Goal: Find specific page/section: Find specific page/section

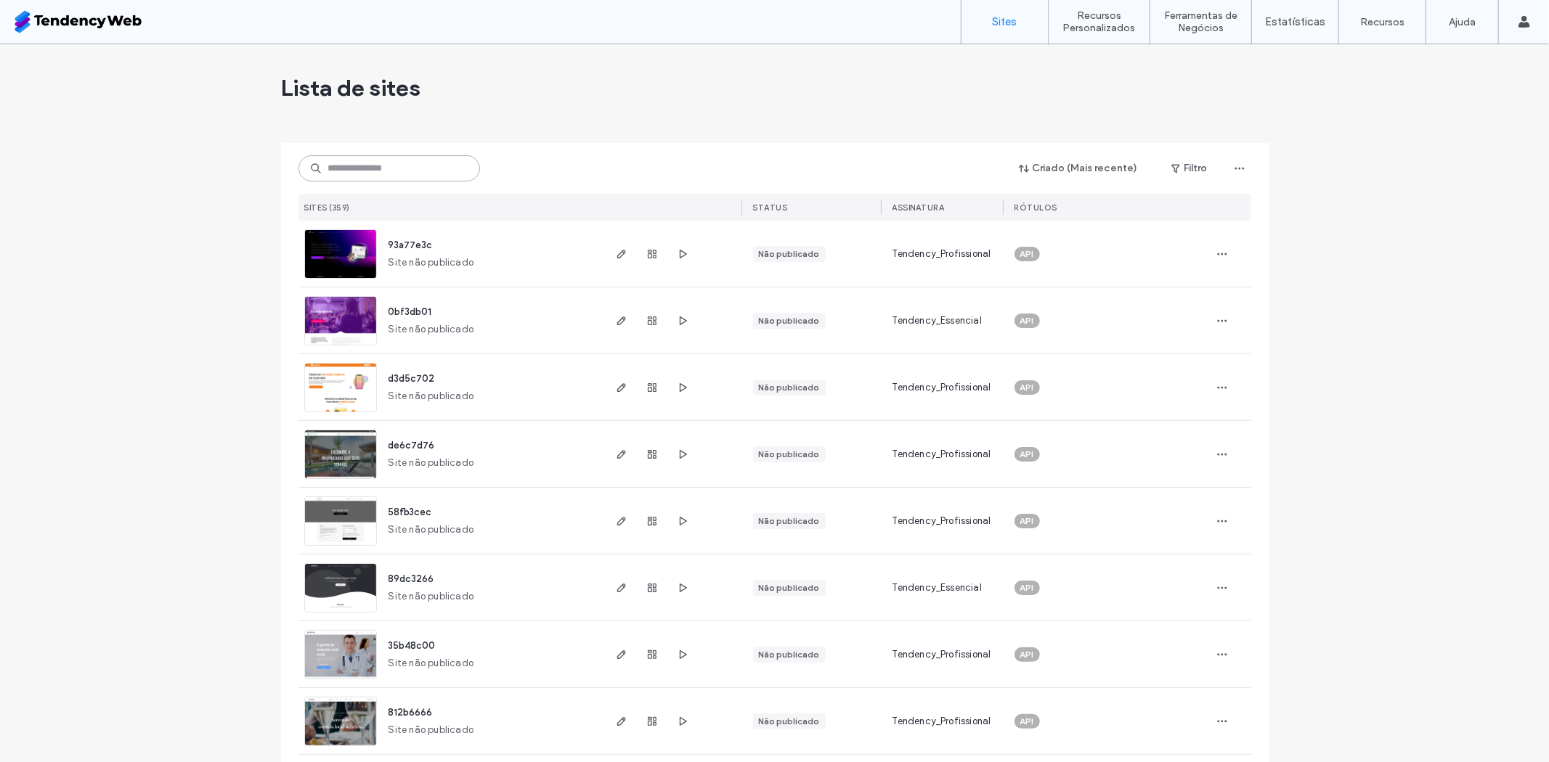
click at [403, 163] on input at bounding box center [389, 168] width 182 height 26
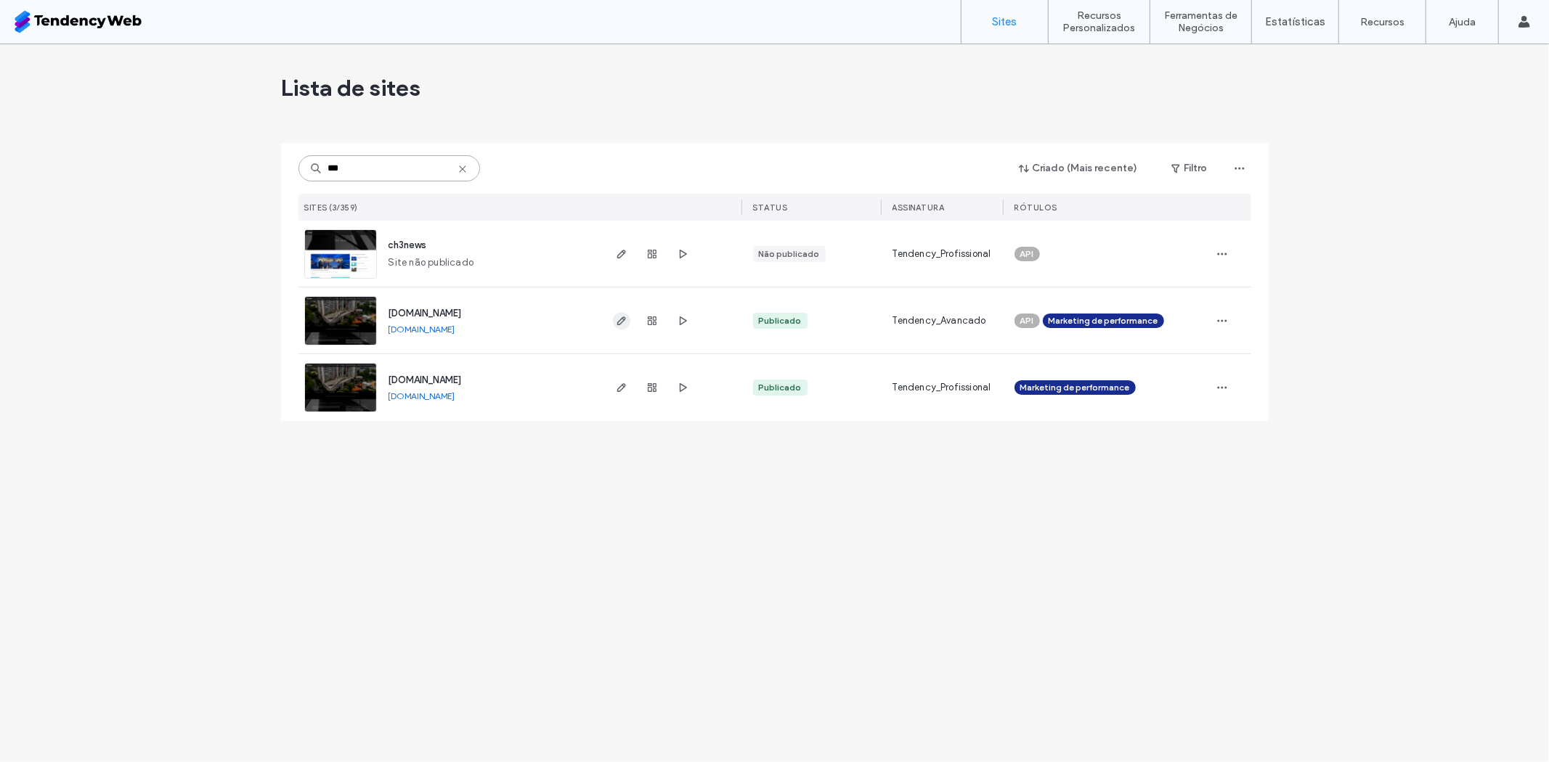
type input "***"
click at [618, 324] on use "button" at bounding box center [621, 321] width 9 height 9
